Goal: Transaction & Acquisition: Purchase product/service

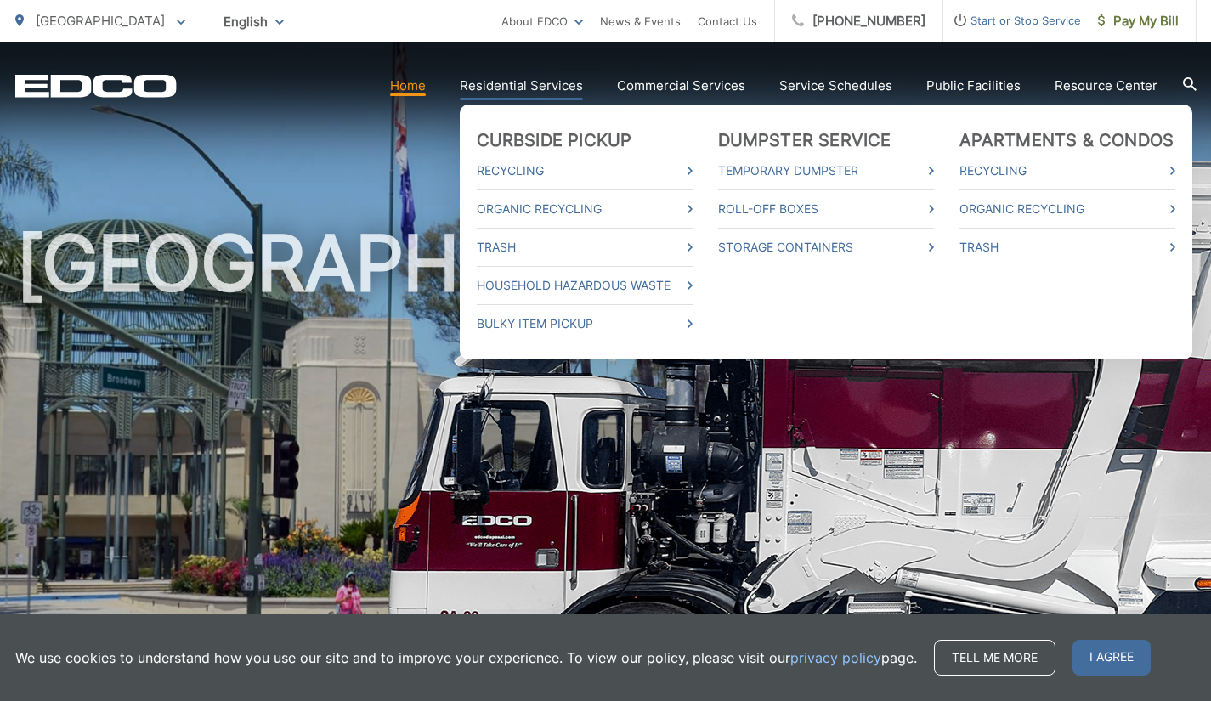
click at [543, 83] on link "Residential Services" at bounding box center [521, 86] width 123 height 20
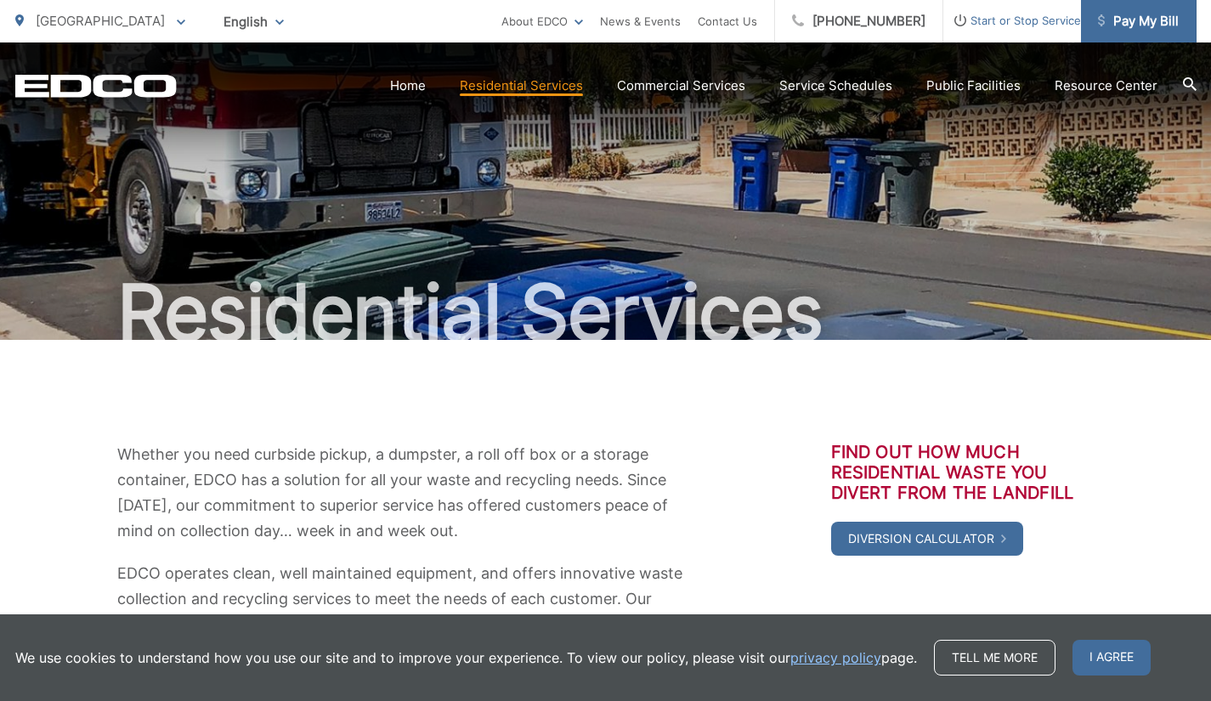
click at [1125, 21] on span "Pay My Bill" at bounding box center [1138, 21] width 81 height 20
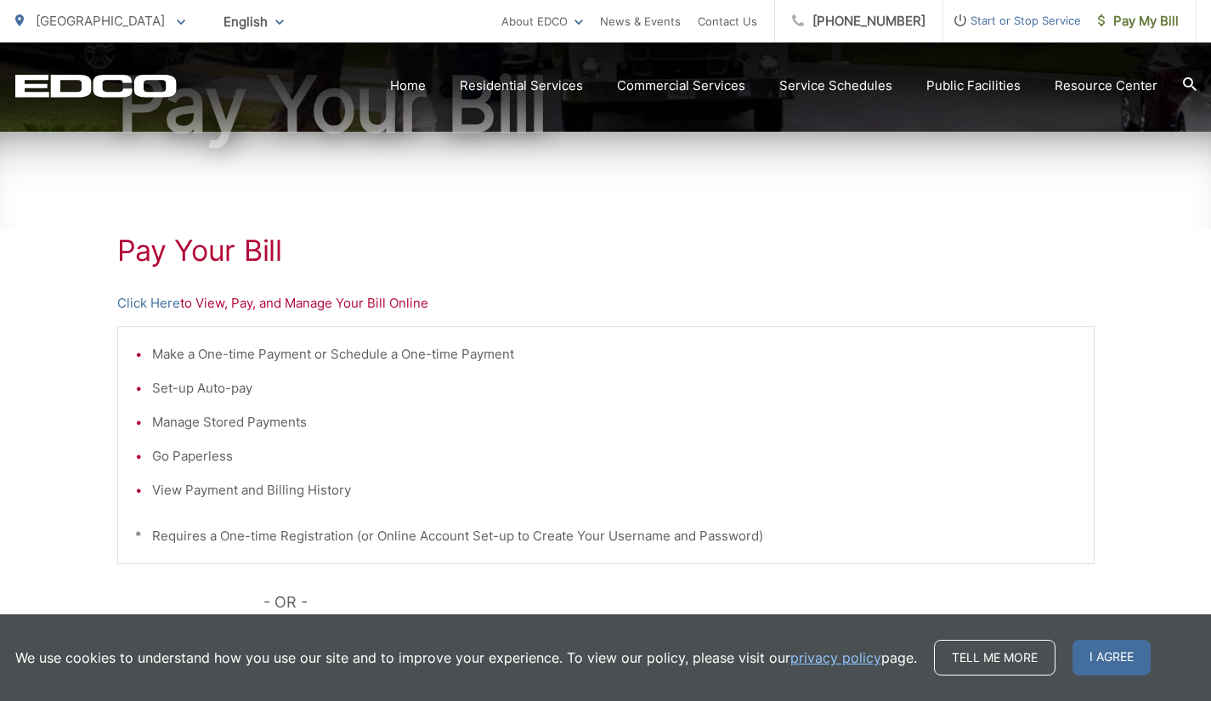
scroll to position [207, 0]
click at [158, 297] on link "Click Here" at bounding box center [148, 304] width 63 height 20
